Goal: Navigation & Orientation: Find specific page/section

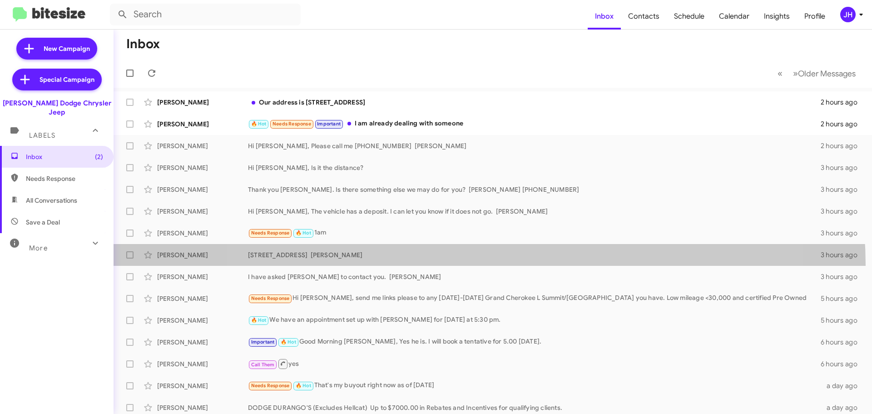
click at [488, 265] on span "Tara Nicholls 175 Route 10 East Hanover NJ Patti 3 hours ago" at bounding box center [493, 255] width 758 height 22
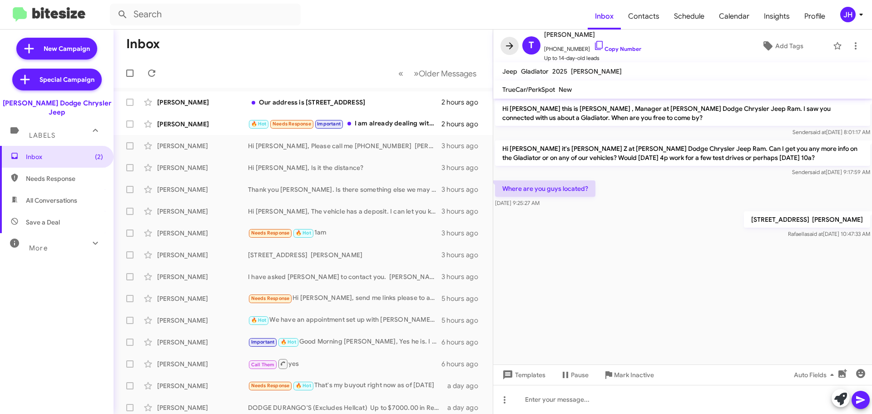
click at [511, 49] on icon at bounding box center [509, 45] width 11 height 11
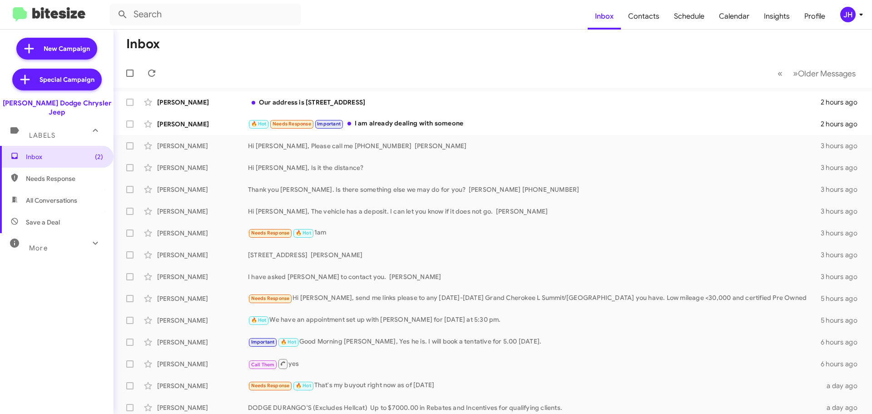
click at [843, 10] on div "JH" at bounding box center [847, 14] width 15 height 15
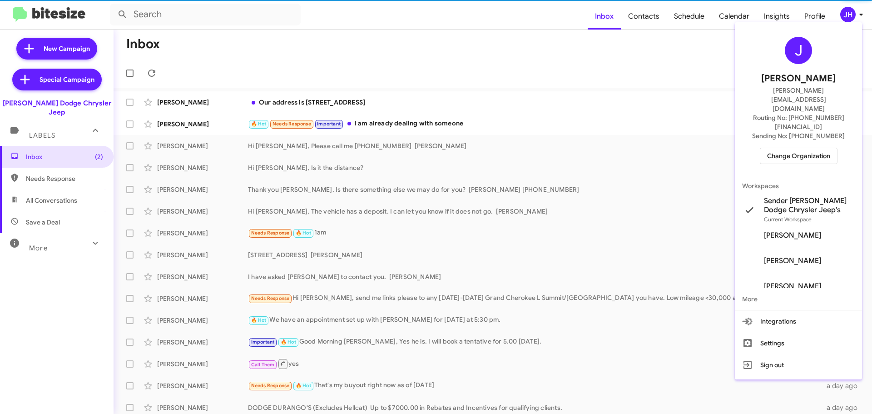
click at [791, 148] on span "Change Organization" at bounding box center [798, 155] width 63 height 15
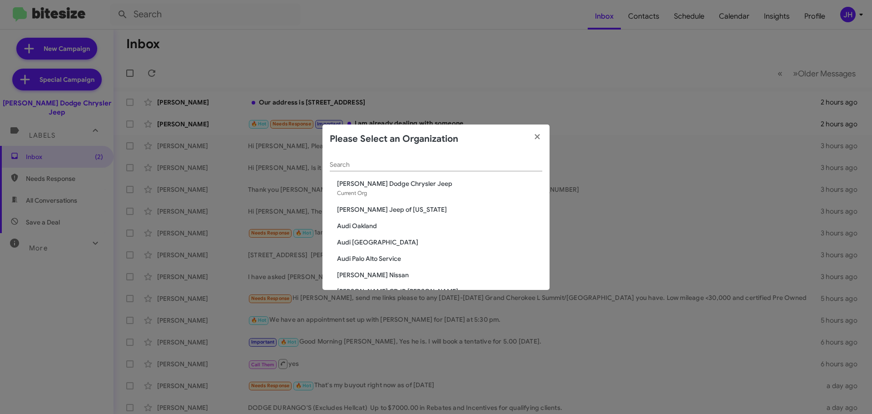
click at [374, 165] on input "Search" at bounding box center [436, 164] width 212 height 7
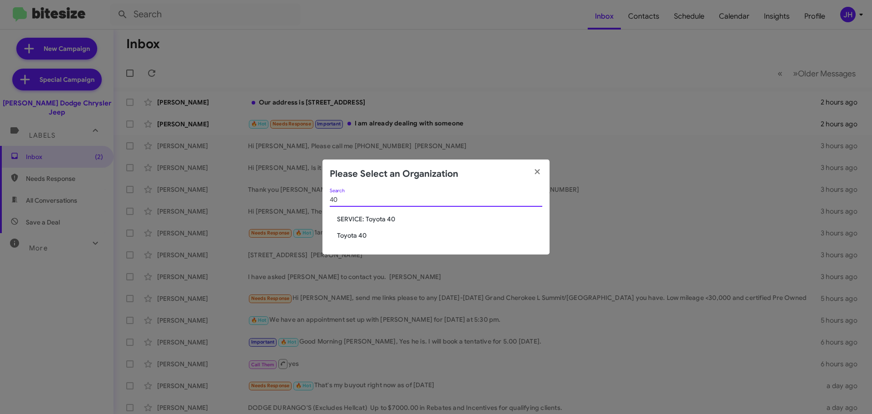
type input "40"
click at [371, 221] on span "SERVICE: Toyota 40" at bounding box center [439, 218] width 205 height 9
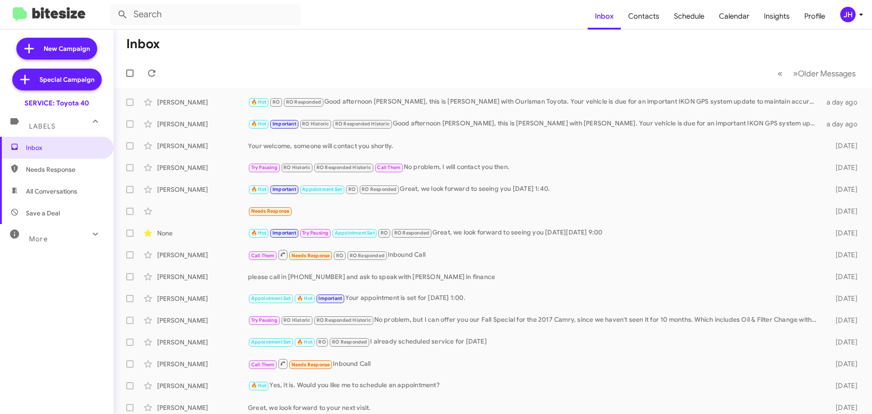
click at [854, 7] on span "JH" at bounding box center [853, 14] width 27 height 15
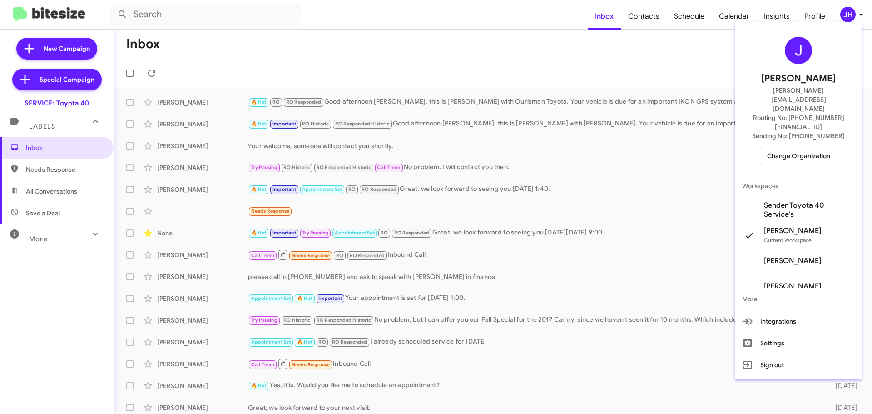
click at [804, 201] on span "Sender Toyota 40 Service's" at bounding box center [809, 210] width 91 height 18
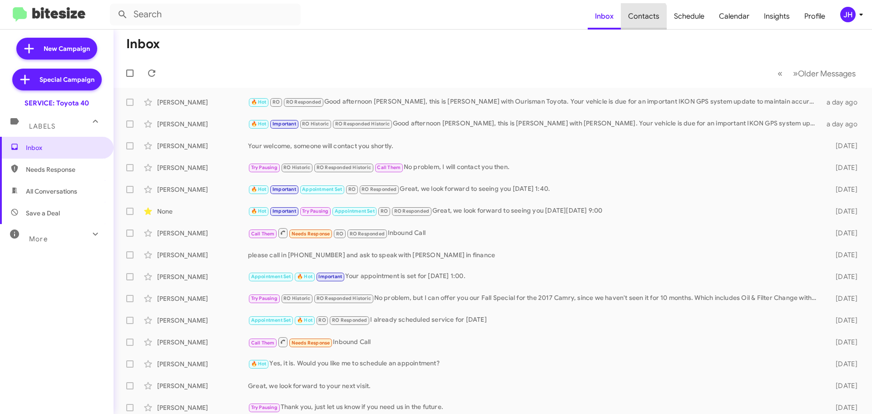
click at [639, 21] on span "Contacts" at bounding box center [644, 16] width 46 height 26
type input "in:groups"
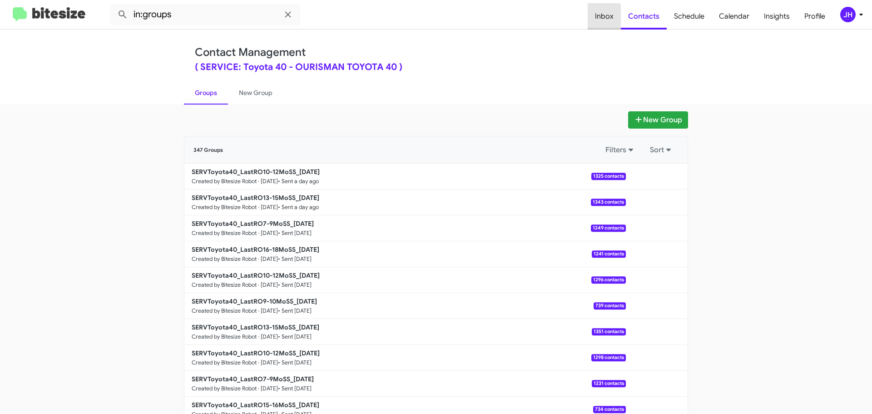
click at [601, 22] on span "Inbox" at bounding box center [604, 16] width 33 height 26
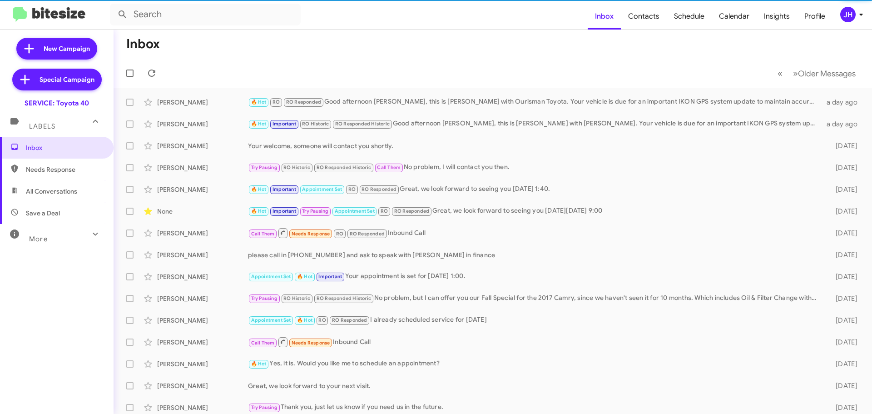
click at [53, 240] on div "More" at bounding box center [47, 235] width 81 height 17
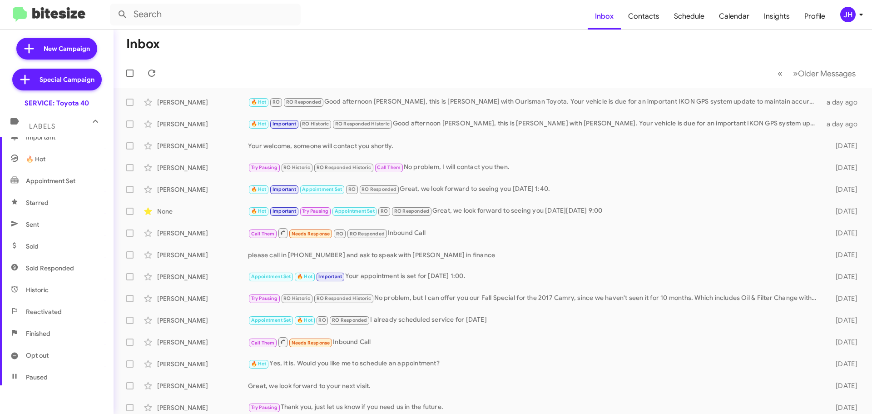
scroll to position [136, 0]
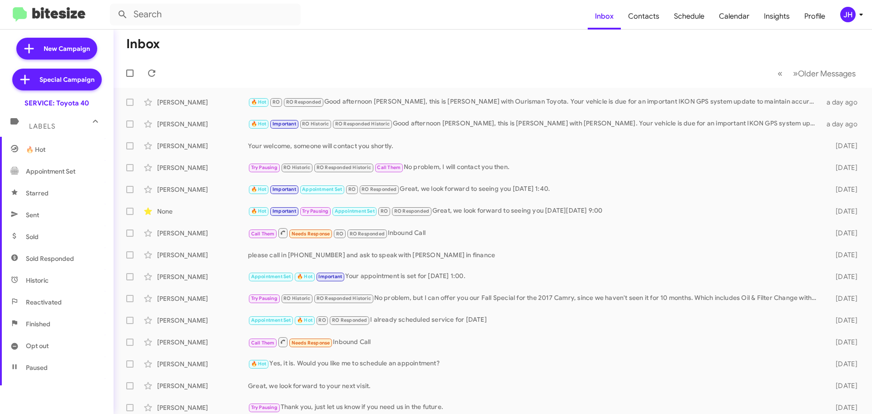
click at [58, 222] on span "Sent" at bounding box center [57, 215] width 114 height 22
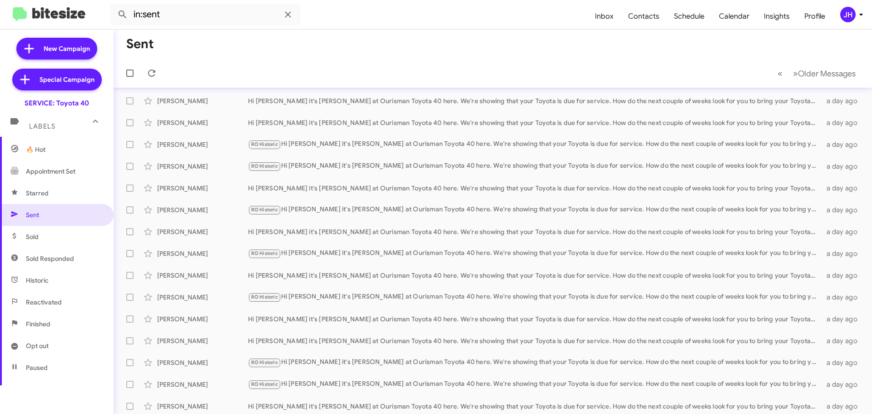
scroll to position [114, 0]
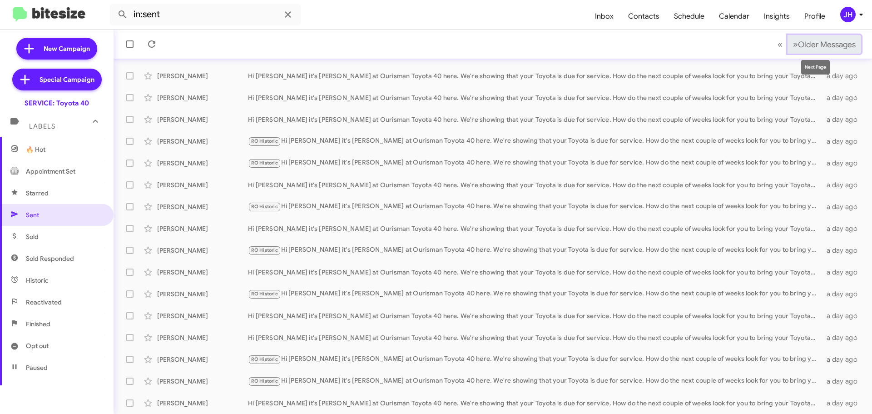
click at [798, 43] on span "Older Messages" at bounding box center [827, 45] width 58 height 10
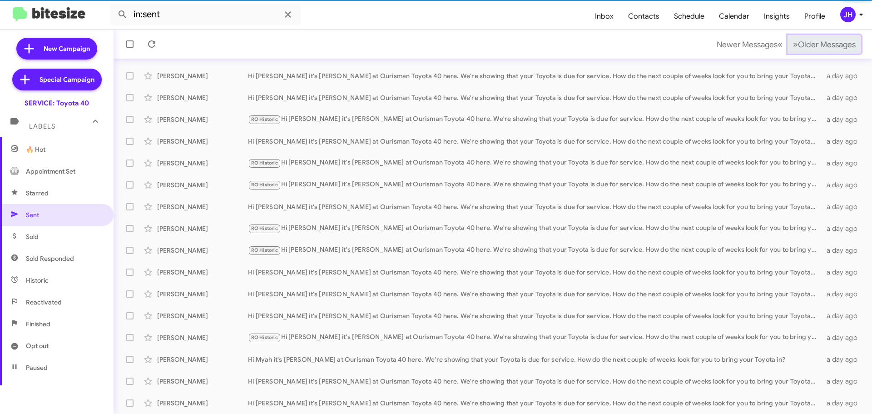
click at [798, 43] on span "Older Messages" at bounding box center [827, 45] width 58 height 10
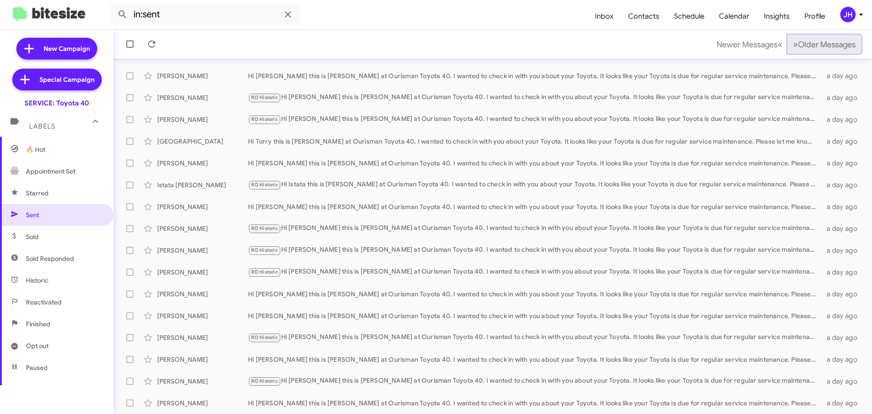
click at [798, 43] on span "Older Messages" at bounding box center [827, 45] width 58 height 10
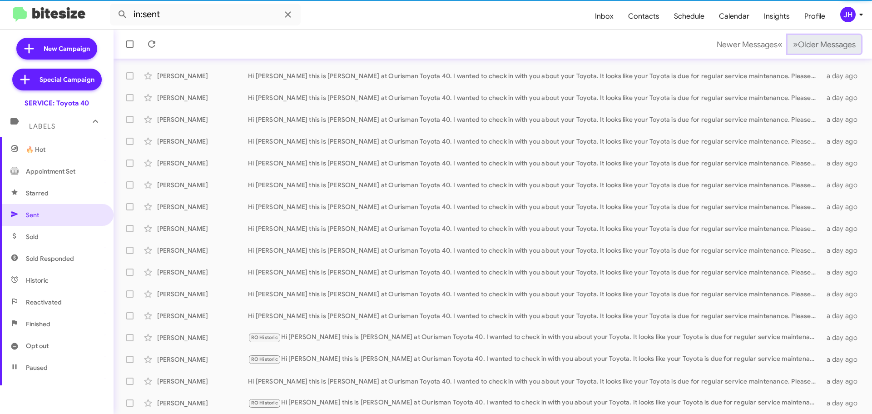
click at [798, 43] on span "Older Messages" at bounding box center [827, 45] width 58 height 10
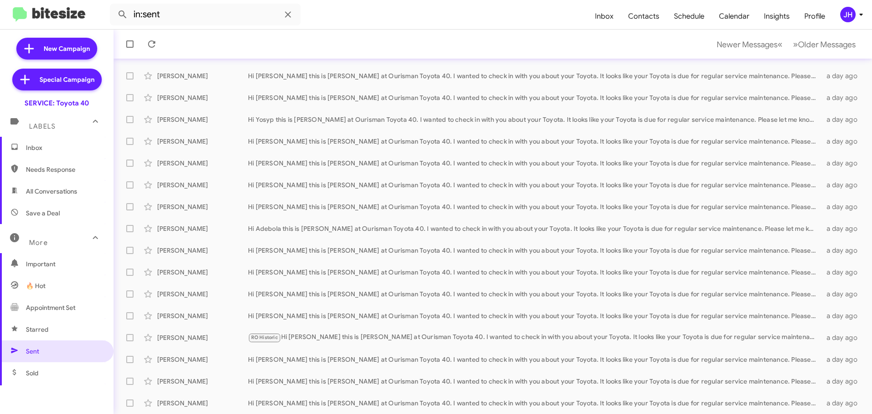
click at [79, 191] on span "All Conversations" at bounding box center [57, 191] width 114 height 22
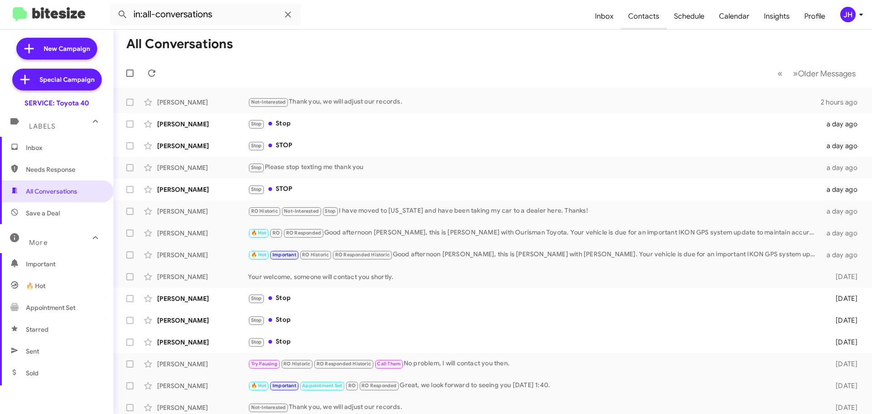
click at [639, 25] on span "Contacts" at bounding box center [644, 16] width 46 height 26
type input "in:groups"
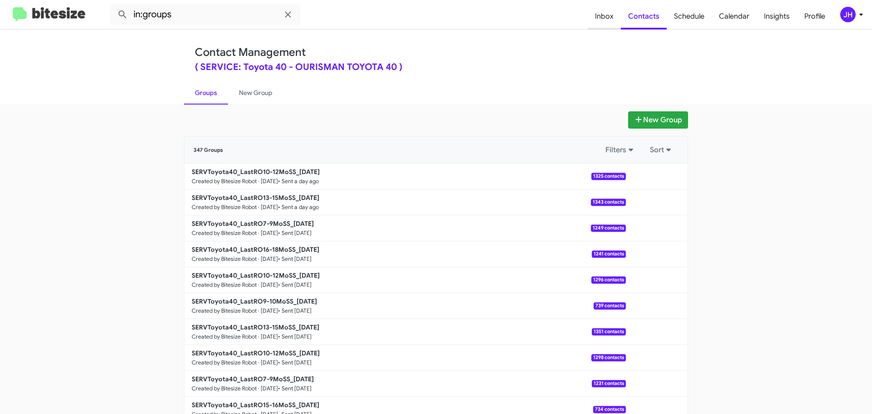
click at [616, 18] on span "Inbox" at bounding box center [604, 16] width 33 height 26
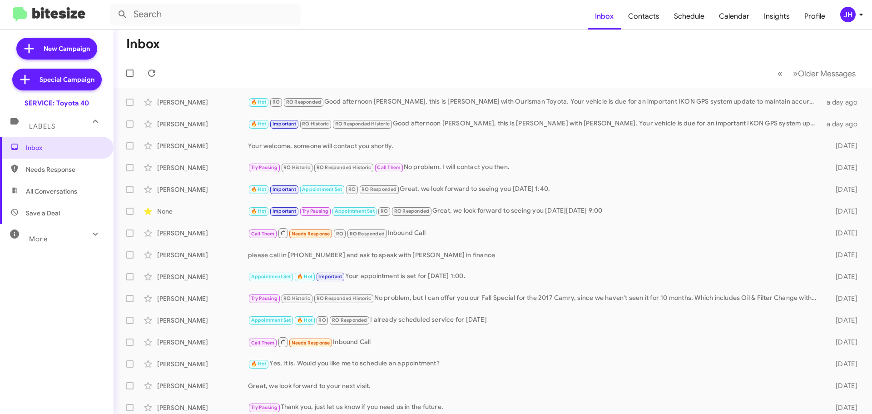
click at [64, 191] on span "All Conversations" at bounding box center [51, 191] width 51 height 9
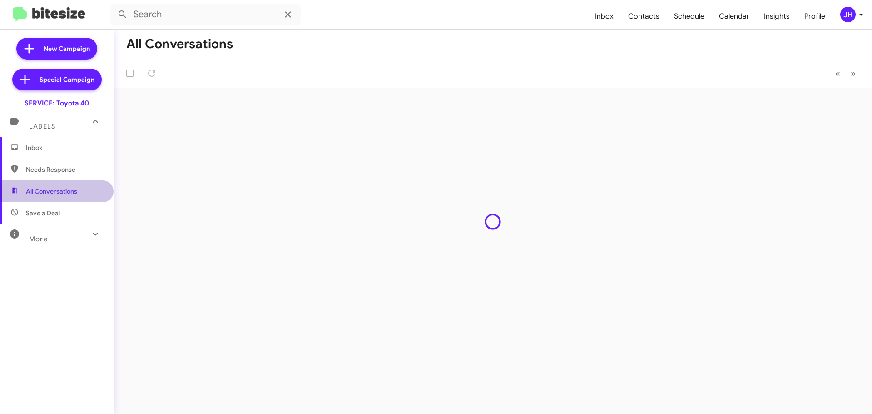
type input "in:all-conversations"
